Goal: Task Accomplishment & Management: Complete application form

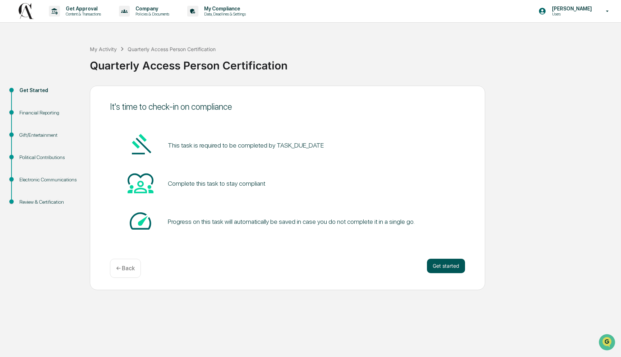
click at [448, 263] on button "Get started" at bounding box center [446, 265] width 38 height 14
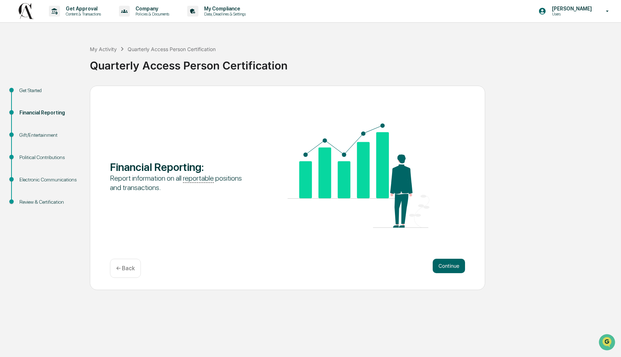
click at [123, 270] on p "← Back" at bounding box center [125, 268] width 19 height 7
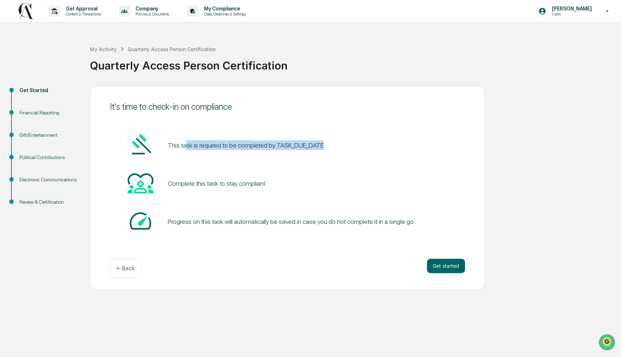
drag, startPoint x: 185, startPoint y: 143, endPoint x: 350, endPoint y: 145, distance: 164.6
click at [350, 144] on div "This task is required to be completed by TASK_DUE_DATE" at bounding box center [287, 145] width 355 height 27
click at [350, 146] on div "This task is required to be completed by TASK_DUE_DATE" at bounding box center [287, 145] width 355 height 27
click at [449, 263] on button "Get started" at bounding box center [446, 265] width 38 height 14
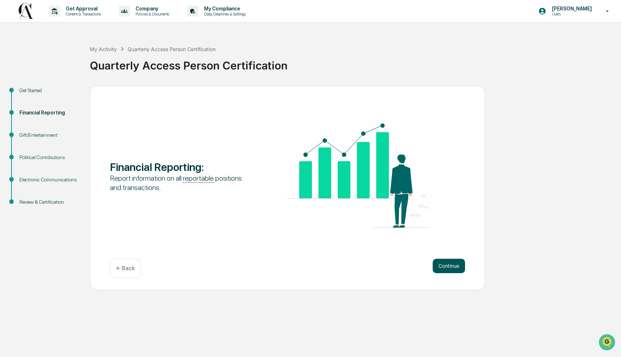
click at [439, 270] on button "Continue" at bounding box center [449, 265] width 32 height 14
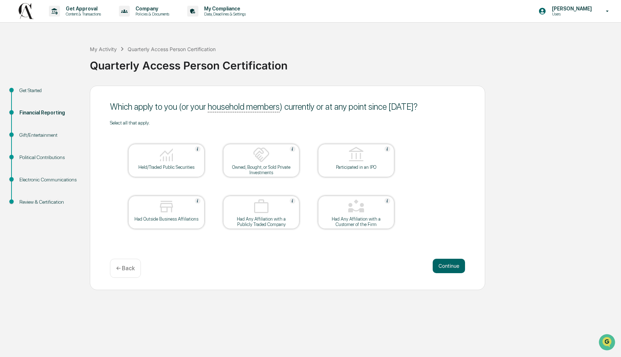
click at [157, 167] on div "Held/Traded Public Securities" at bounding box center [166, 166] width 65 height 5
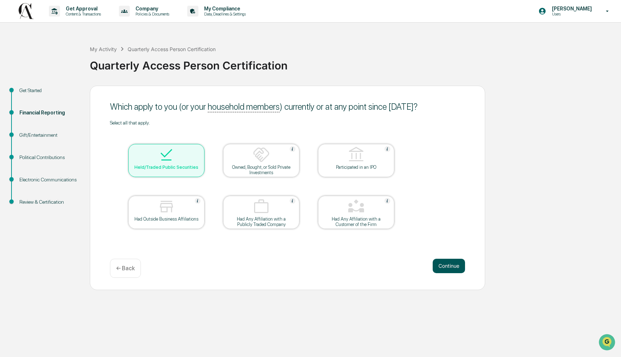
click at [446, 263] on button "Continue" at bounding box center [449, 265] width 32 height 14
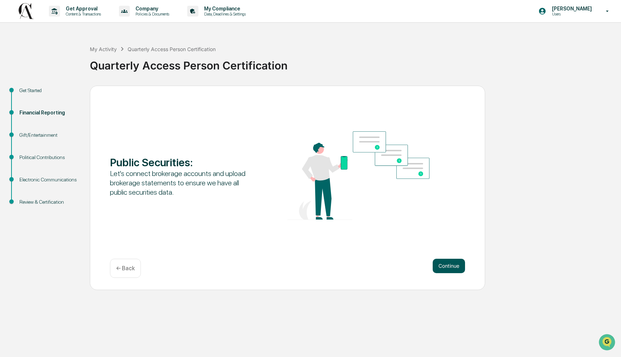
click at [443, 263] on button "Continue" at bounding box center [449, 265] width 32 height 14
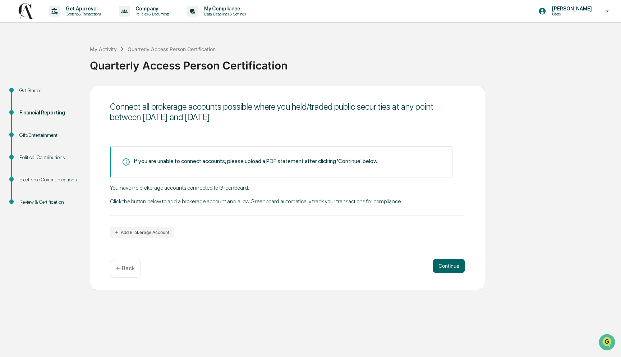
click at [228, 166] on div "If you are unable to connect accounts, please upload a PDF statement after clic…" at bounding box center [281, 161] width 342 height 31
click at [152, 239] on div "Connect all brokerage accounts possible where you held/traded public securities…" at bounding box center [287, 188] width 395 height 204
click at [152, 234] on button "Add Brokerage Account" at bounding box center [142, 232] width 64 height 12
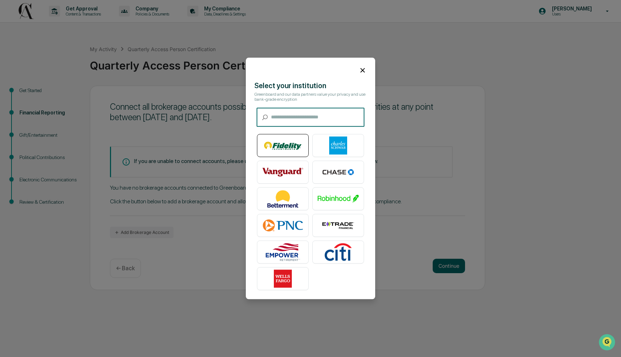
click at [297, 142] on img at bounding box center [282, 146] width 41 height 18
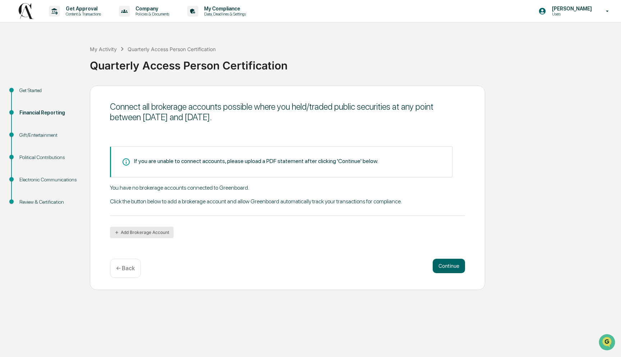
click at [161, 230] on button "Add Brokerage Account" at bounding box center [142, 232] width 64 height 12
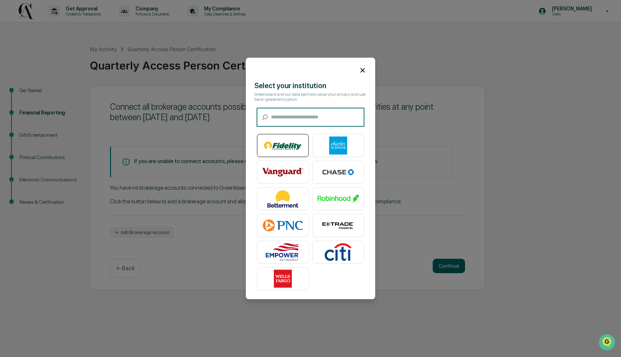
click at [303, 146] on div at bounding box center [283, 145] width 52 height 23
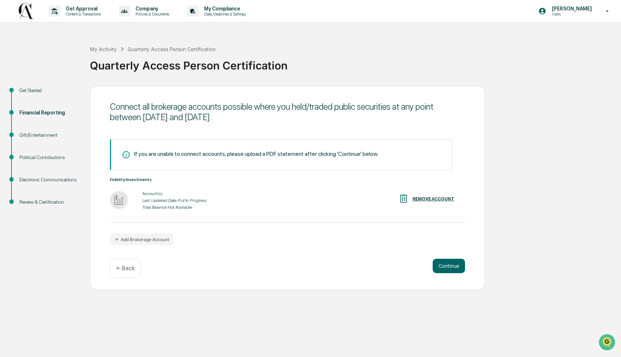
click at [262, 255] on div "Connect all brokerage accounts possible where you held/traded public securities…" at bounding box center [287, 188] width 395 height 204
click at [449, 266] on button "Continue" at bounding box center [449, 265] width 32 height 14
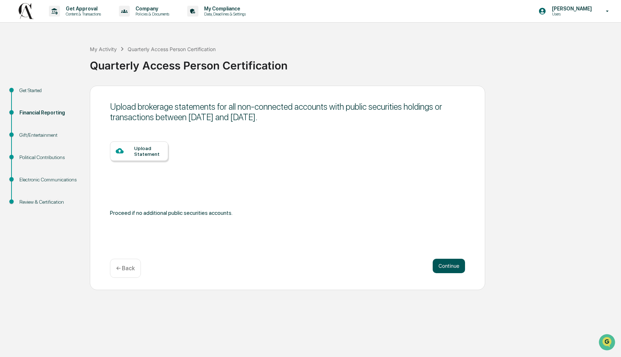
click at [456, 266] on button "Continue" at bounding box center [449, 265] width 32 height 14
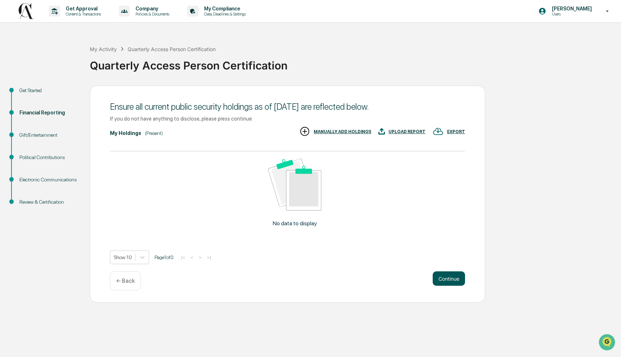
click at [449, 275] on button "Continue" at bounding box center [449, 278] width 32 height 14
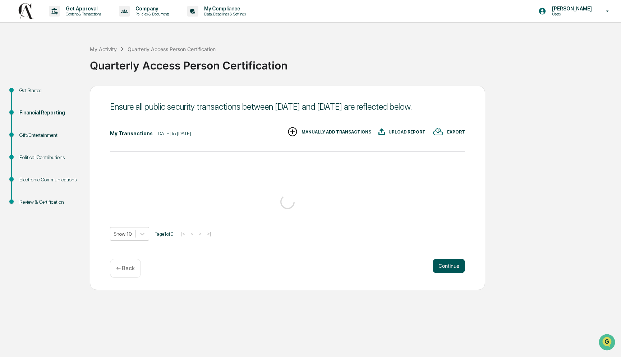
click at [442, 267] on button "Continue" at bounding box center [449, 265] width 32 height 14
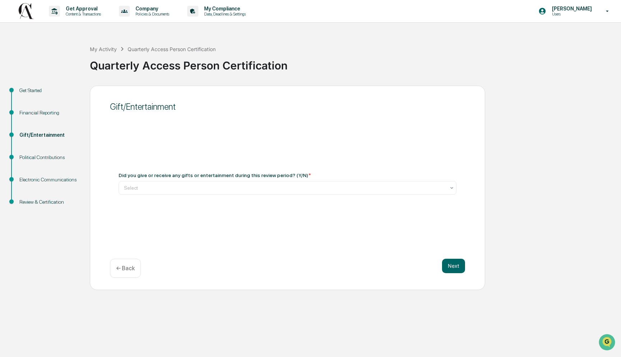
click at [440, 265] on div "Next ← Back" at bounding box center [287, 267] width 355 height 19
click at [318, 193] on div "Select" at bounding box center [288, 188] width 338 height 14
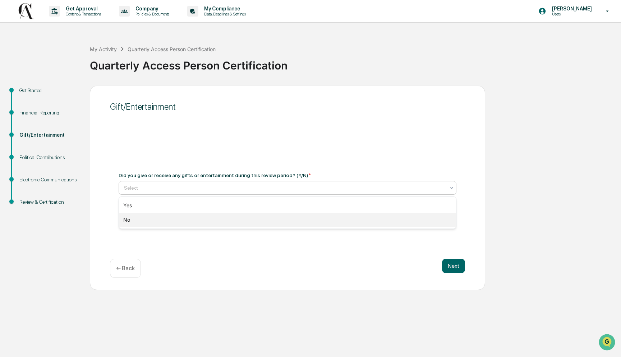
click at [304, 221] on div "No" at bounding box center [287, 219] width 337 height 14
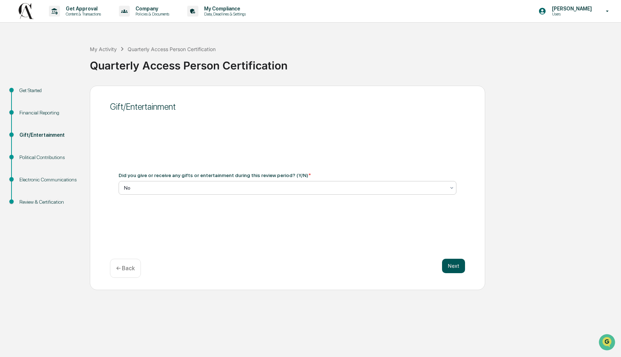
click at [454, 260] on button "Next" at bounding box center [453, 265] width 23 height 14
drag, startPoint x: 242, startPoint y: 190, endPoint x: 241, endPoint y: 194, distance: 4.1
click at [242, 190] on div at bounding box center [284, 187] width 321 height 7
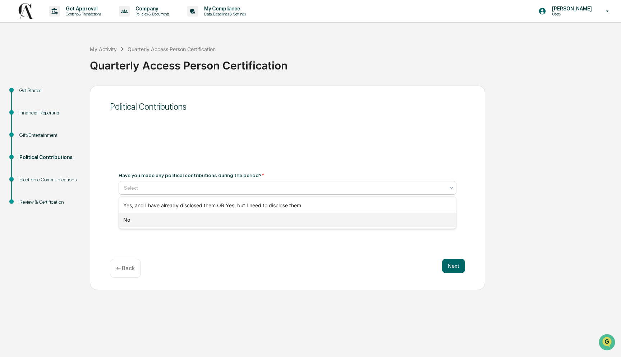
drag, startPoint x: 234, startPoint y: 222, endPoint x: 282, endPoint y: 221, distance: 48.2
click at [235, 221] on div "No" at bounding box center [287, 219] width 337 height 14
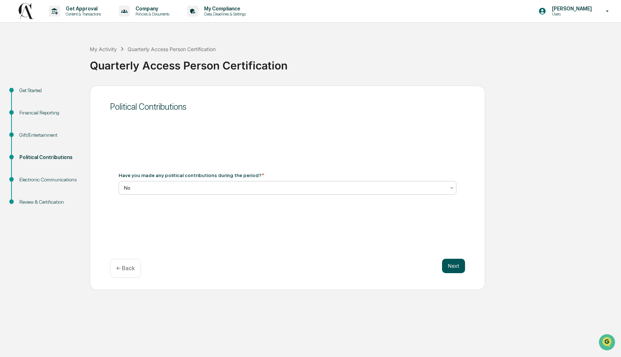
click at [457, 265] on button "Next" at bounding box center [453, 265] width 23 height 14
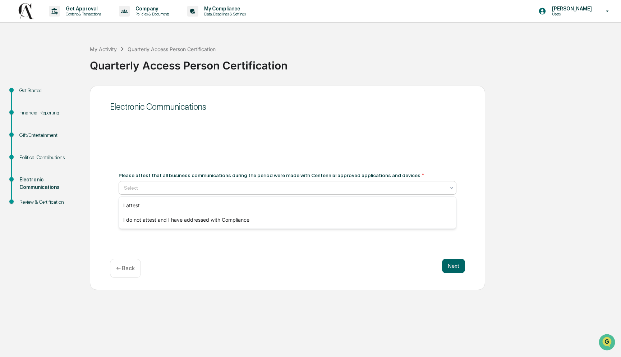
click at [326, 194] on div "Select" at bounding box center [288, 188] width 338 height 14
click at [321, 203] on div "I attest" at bounding box center [287, 205] width 337 height 14
click at [457, 270] on button "Next" at bounding box center [453, 265] width 23 height 14
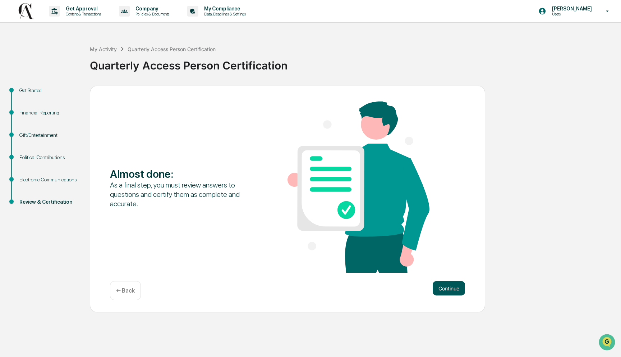
click at [450, 285] on button "Continue" at bounding box center [449, 288] width 32 height 14
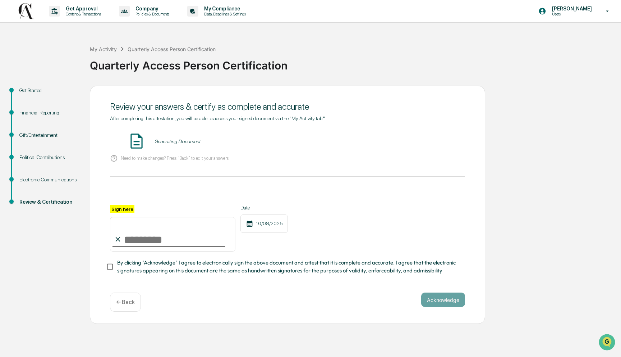
click at [131, 234] on input "Sign here" at bounding box center [172, 234] width 125 height 35
type input "**********"
click at [130, 263] on span "By clicking "Acknowledge" I agree to electronically sign the above document and…" at bounding box center [288, 266] width 342 height 16
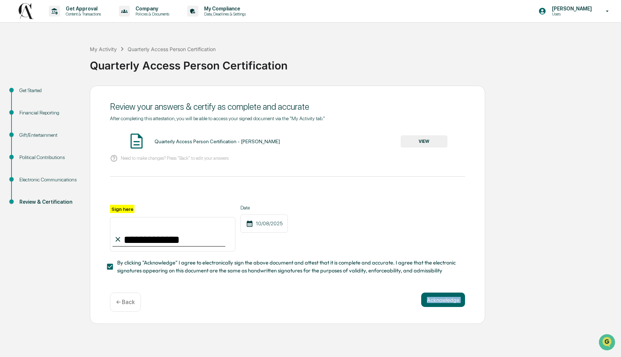
click at [427, 289] on div "**********" at bounding box center [287, 205] width 395 height 238
click at [429, 292] on button "Acknowledge" at bounding box center [443, 299] width 44 height 14
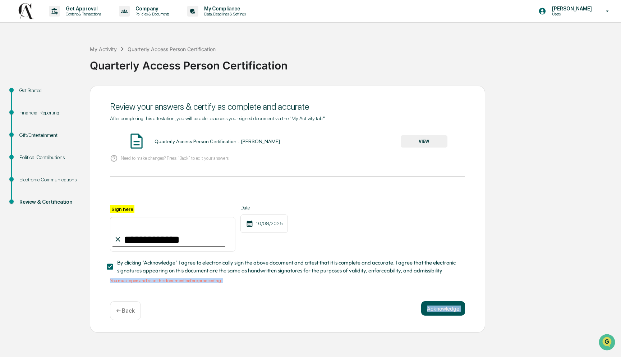
click at [453, 304] on button "Acknowledge" at bounding box center [443, 308] width 44 height 14
click at [428, 144] on button "VIEW" at bounding box center [424, 141] width 47 height 12
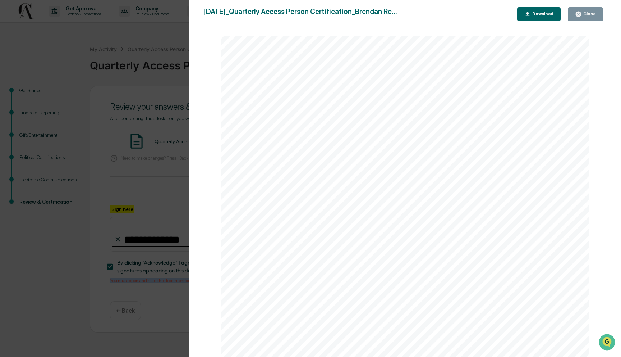
scroll to position [1848, 0]
click at [202, 177] on div "Version History [DATE] 01:11 PM [PERSON_NAME] [DATE]_Quarterly Access Person Ce…" at bounding box center [405, 185] width 432 height 371
click at [174, 177] on div "Version History [DATE] 01:11 PM [PERSON_NAME] [DATE]_Quarterly Access Person Ce…" at bounding box center [310, 178] width 621 height 357
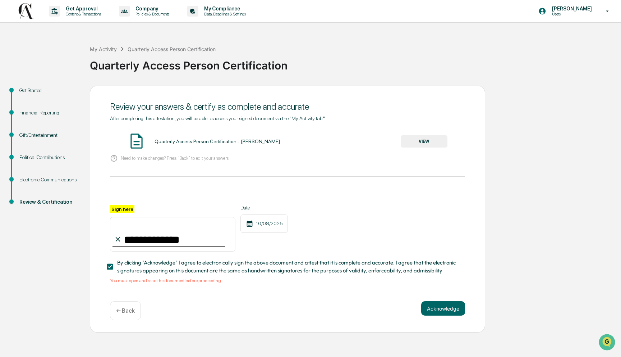
click at [432, 317] on div "Acknowledge ← Back" at bounding box center [287, 310] width 355 height 19
click at [432, 314] on button "Acknowledge" at bounding box center [443, 308] width 44 height 14
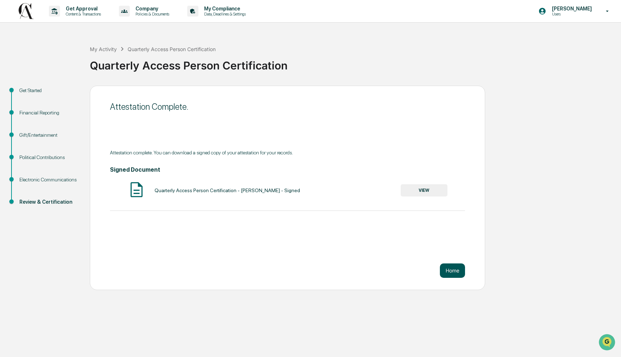
click at [450, 268] on button "Home" at bounding box center [452, 270] width 25 height 14
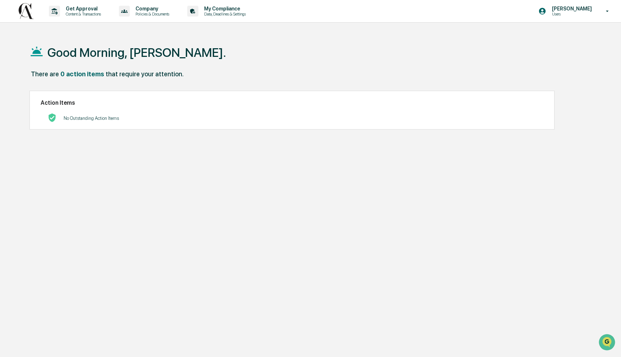
click at [341, 131] on div "Good Morning, [PERSON_NAME]. There are 0 action items that require your attenti…" at bounding box center [309, 212] width 580 height 357
